Goal: Transaction & Acquisition: Subscribe to service/newsletter

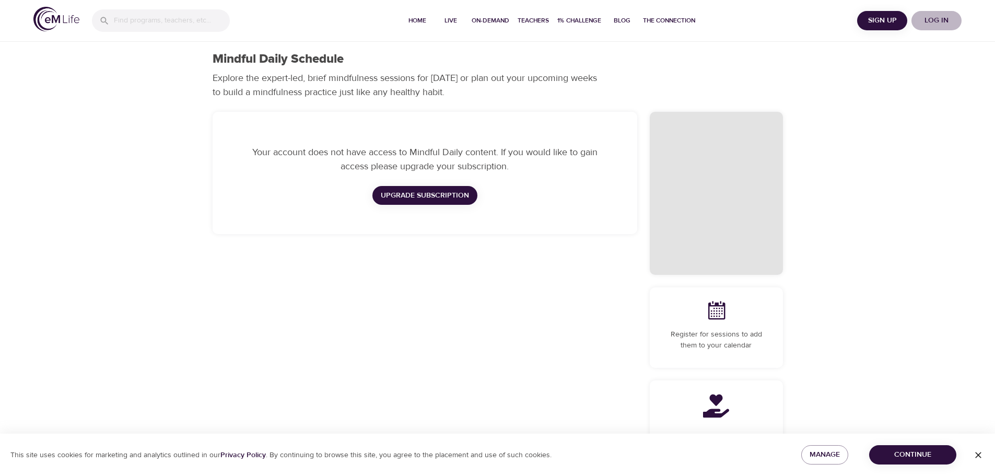
click at [939, 18] on span "Log in" at bounding box center [937, 20] width 42 height 13
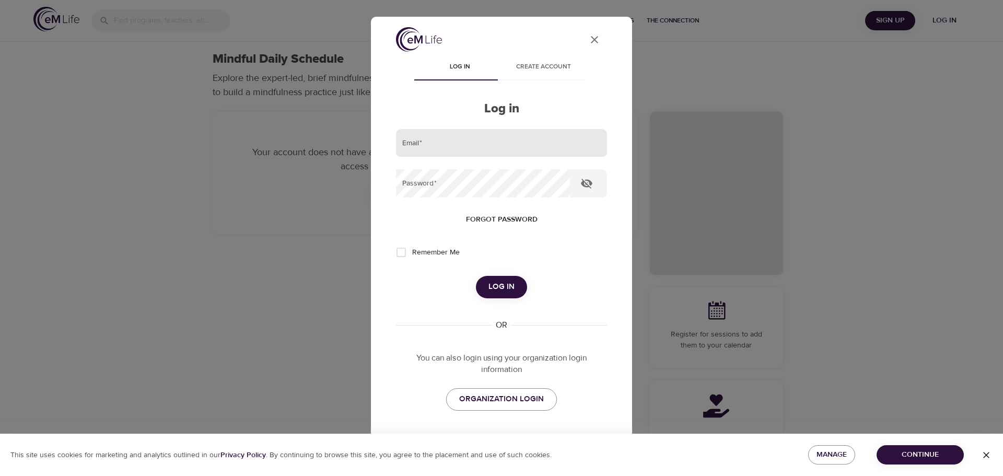
click at [456, 143] on input "email" at bounding box center [501, 143] width 211 height 28
type input "[PERSON_NAME][EMAIL_ADDRESS][PERSON_NAME][DOMAIN_NAME]"
click at [510, 403] on span "ORGANIZATION LOGIN" at bounding box center [501, 399] width 85 height 14
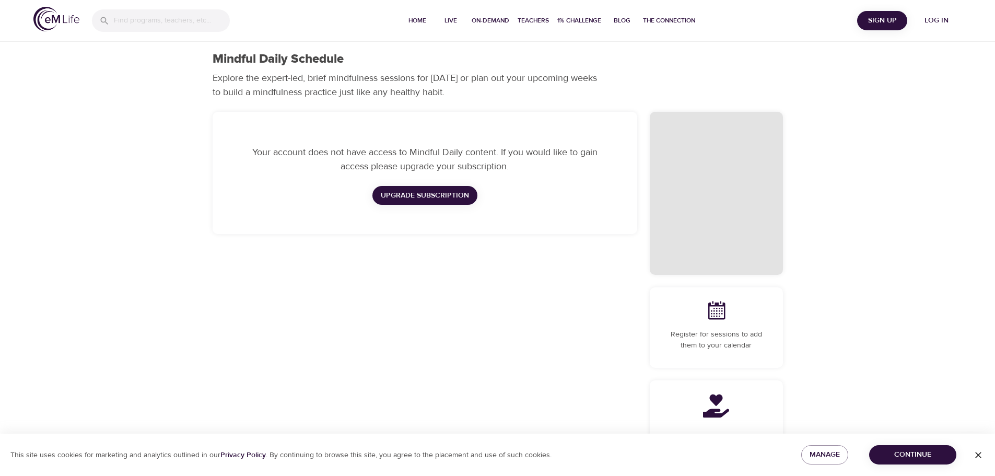
click at [943, 18] on span "Log in" at bounding box center [937, 20] width 42 height 13
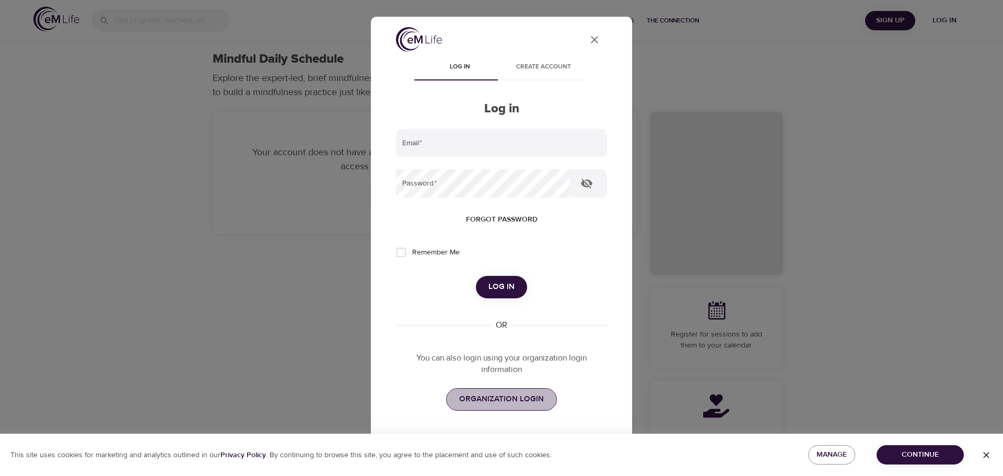
click at [501, 401] on span "ORGANIZATION LOGIN" at bounding box center [501, 399] width 85 height 14
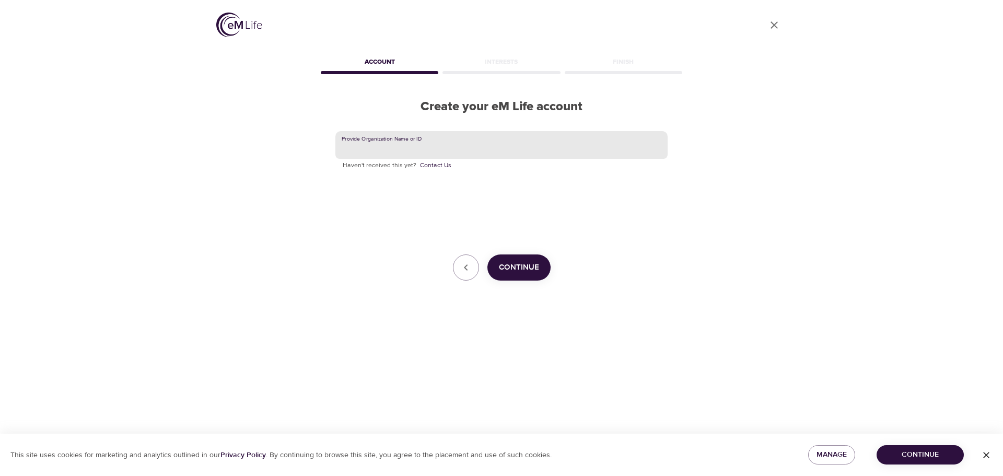
click at [462, 142] on input "text" at bounding box center [501, 145] width 332 height 28
click at [522, 271] on span "Continue" at bounding box center [519, 268] width 40 height 14
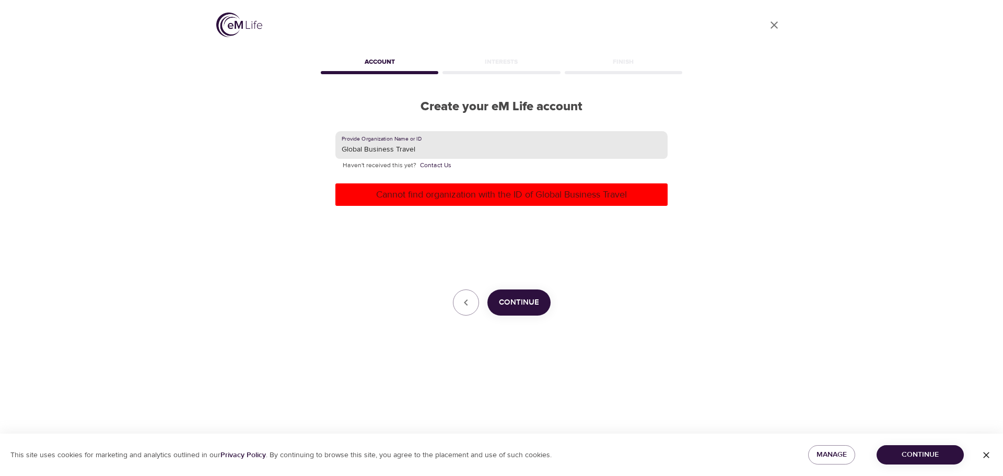
drag, startPoint x: 429, startPoint y: 146, endPoint x: 274, endPoint y: 137, distance: 155.4
click at [274, 137] on div "User Profile Account Interests Finish Create your eM Life account Provide Organ…" at bounding box center [501, 238] width 595 height 476
type input "GBT"
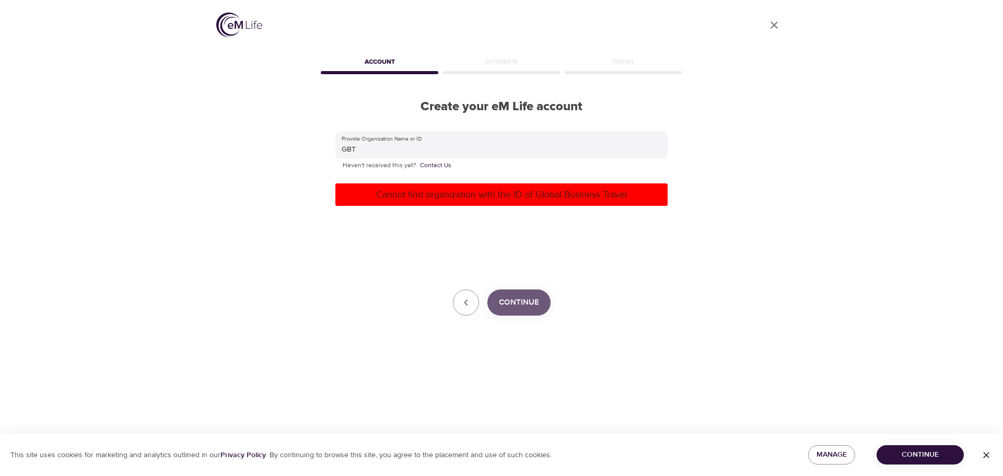
click at [519, 298] on span "Continue" at bounding box center [519, 303] width 40 height 14
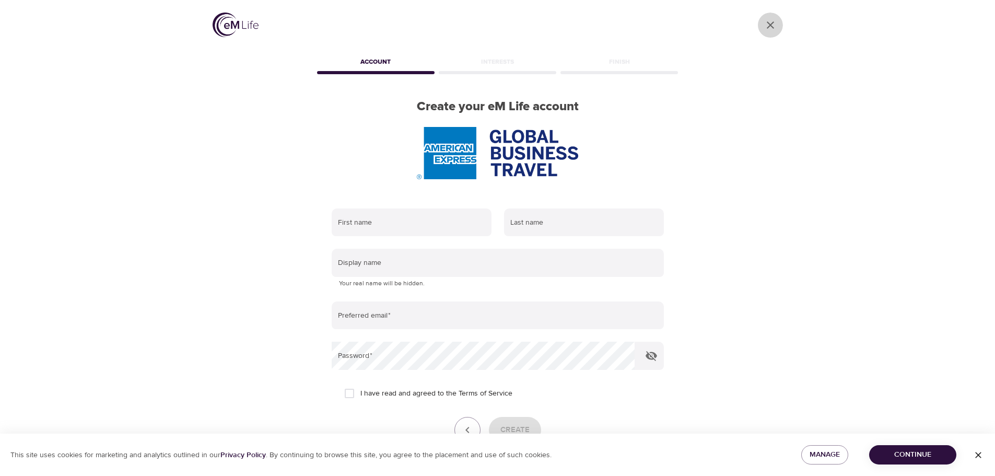
click at [773, 24] on icon "User Profile" at bounding box center [770, 25] width 13 height 13
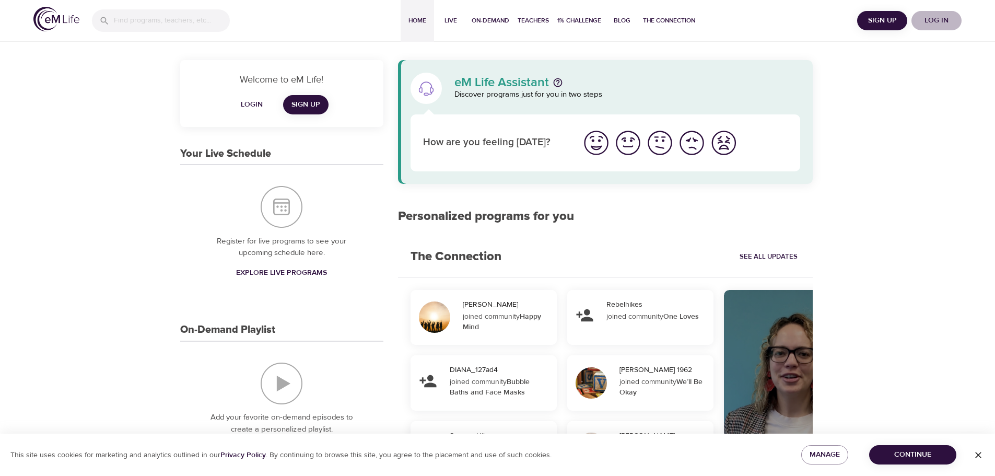
click at [934, 20] on span "Log in" at bounding box center [937, 20] width 42 height 13
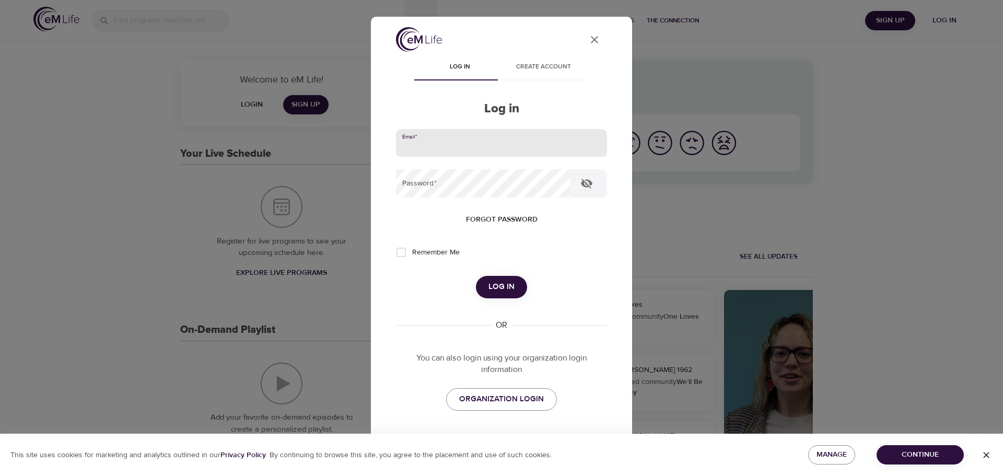
click at [479, 137] on input "email" at bounding box center [501, 143] width 211 height 28
type input "[PERSON_NAME][EMAIL_ADDRESS][PERSON_NAME][DOMAIN_NAME]"
click at [500, 288] on span "Log in" at bounding box center [501, 287] width 26 height 14
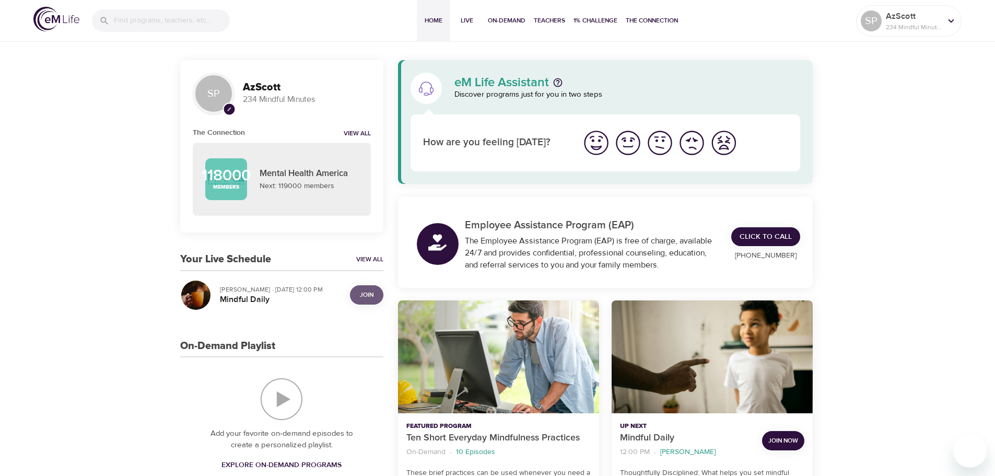
click at [360, 293] on span "Join" at bounding box center [367, 294] width 14 height 11
